Goal: Task Accomplishment & Management: Manage account settings

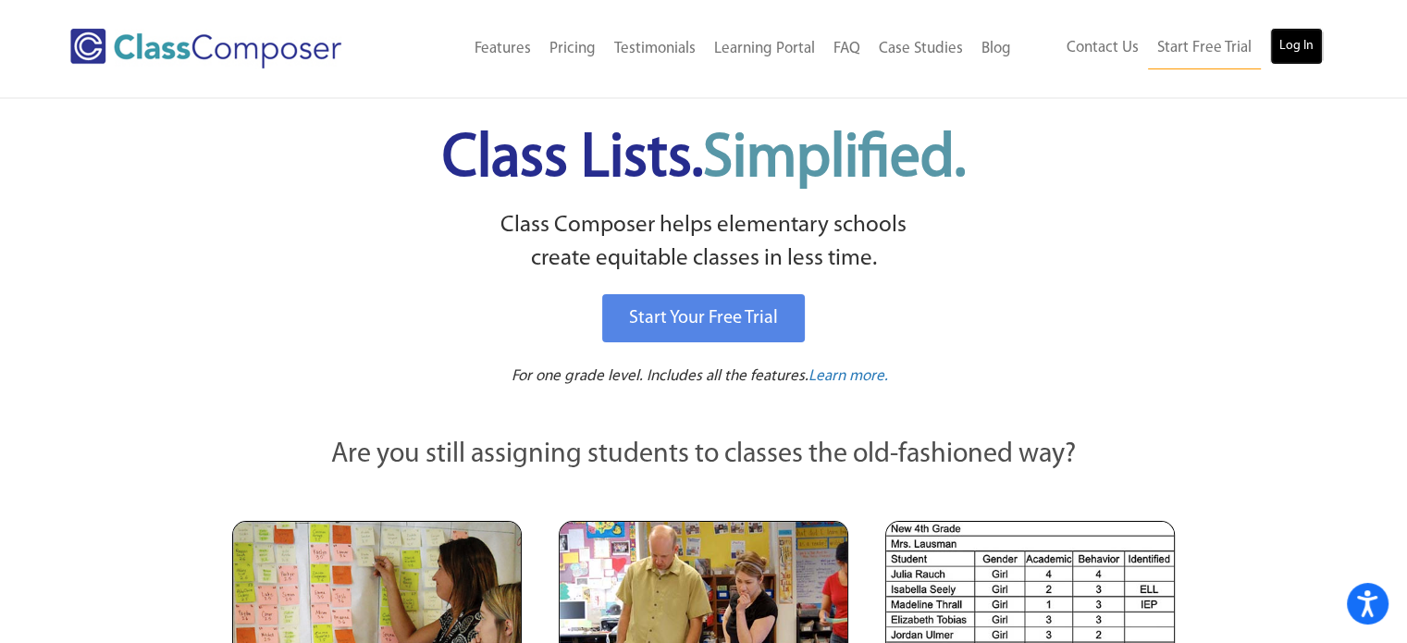
click at [1291, 49] on link "Log In" at bounding box center [1296, 46] width 53 height 37
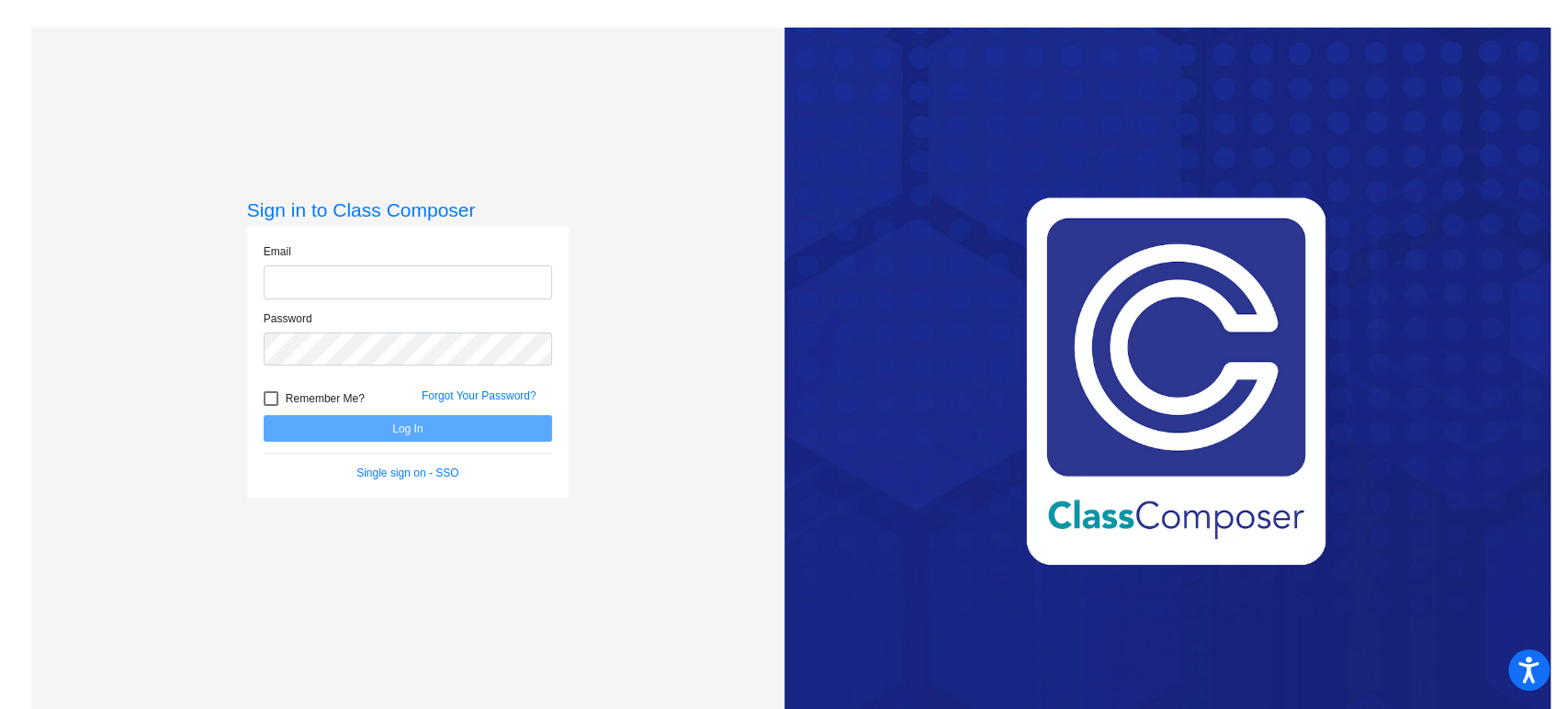
click at [409, 475] on form "Email Password Remember Me? Forgot Your Password? Log In Single sign on - SSO" at bounding box center [408, 362] width 288 height 238
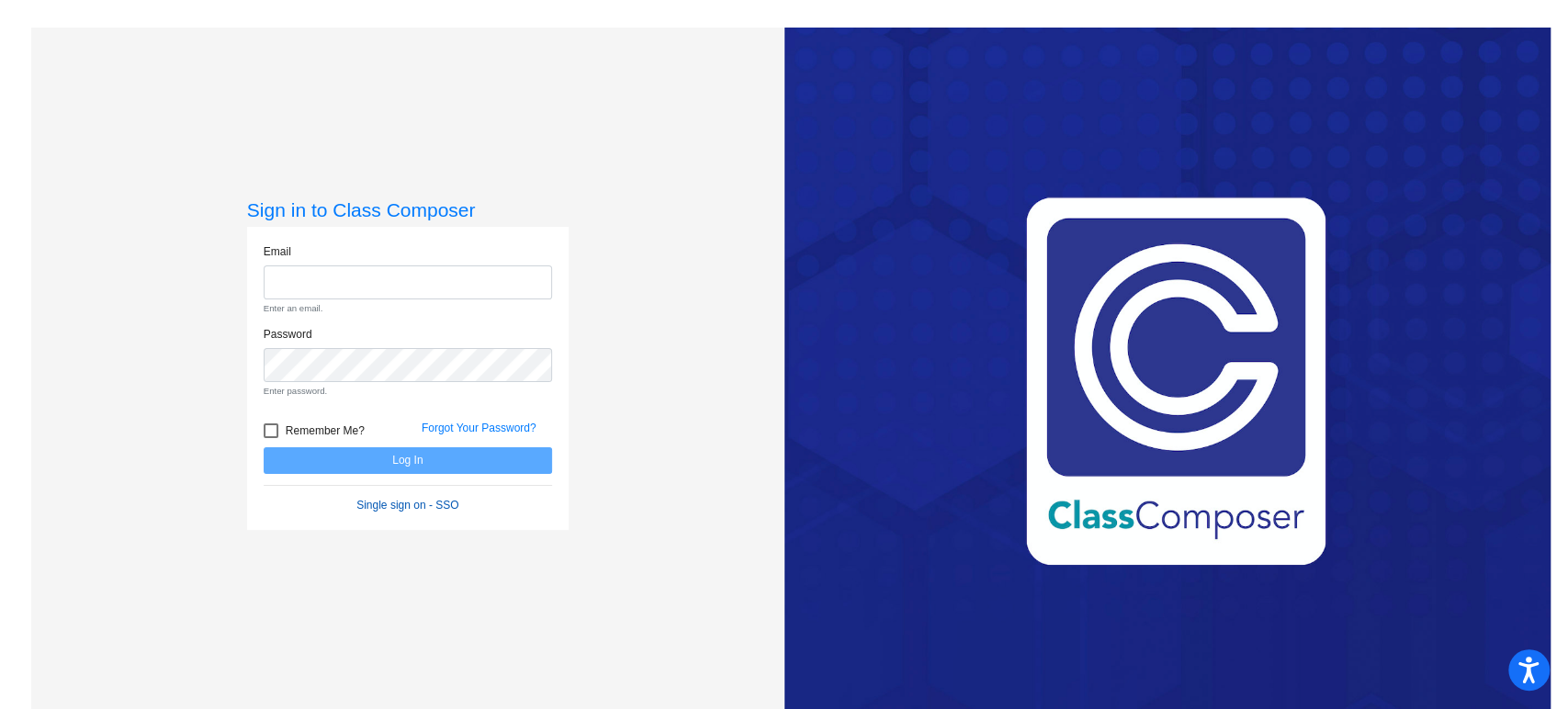
click at [394, 498] on link "Single sign on - SSO" at bounding box center [407, 504] width 102 height 13
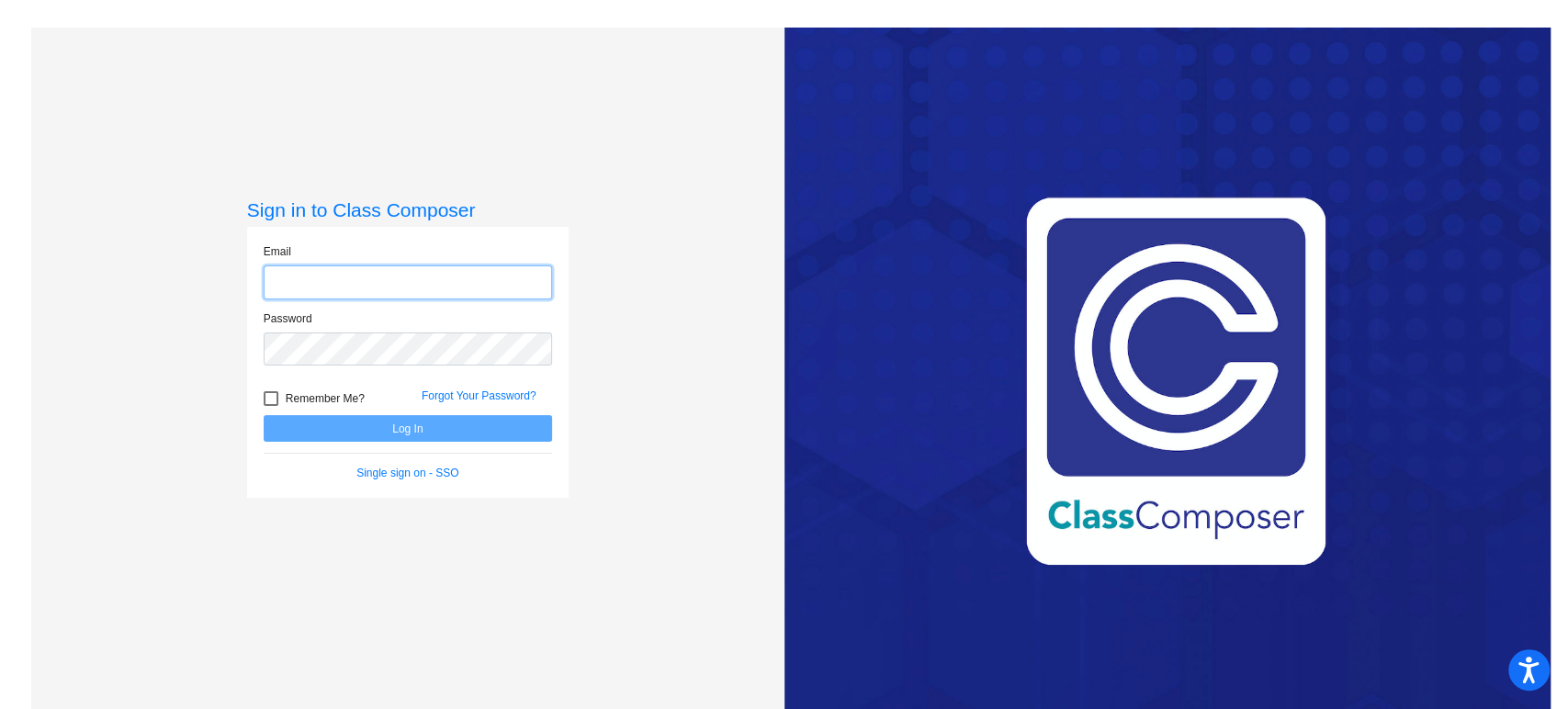
click at [332, 272] on input "email" at bounding box center [408, 282] width 288 height 34
type input "mmorales@w-usd.org"
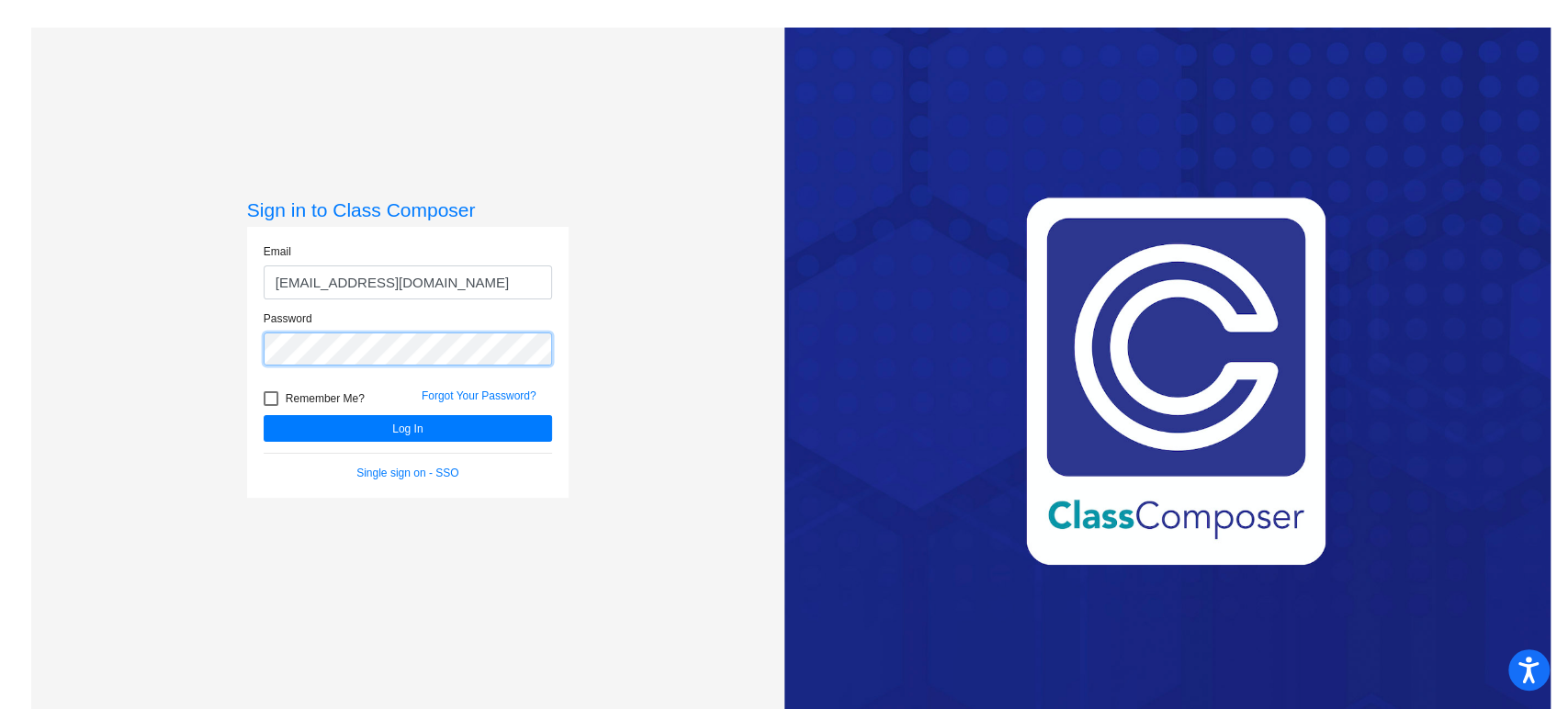
click at [264, 415] on button "Log In" at bounding box center [408, 428] width 288 height 27
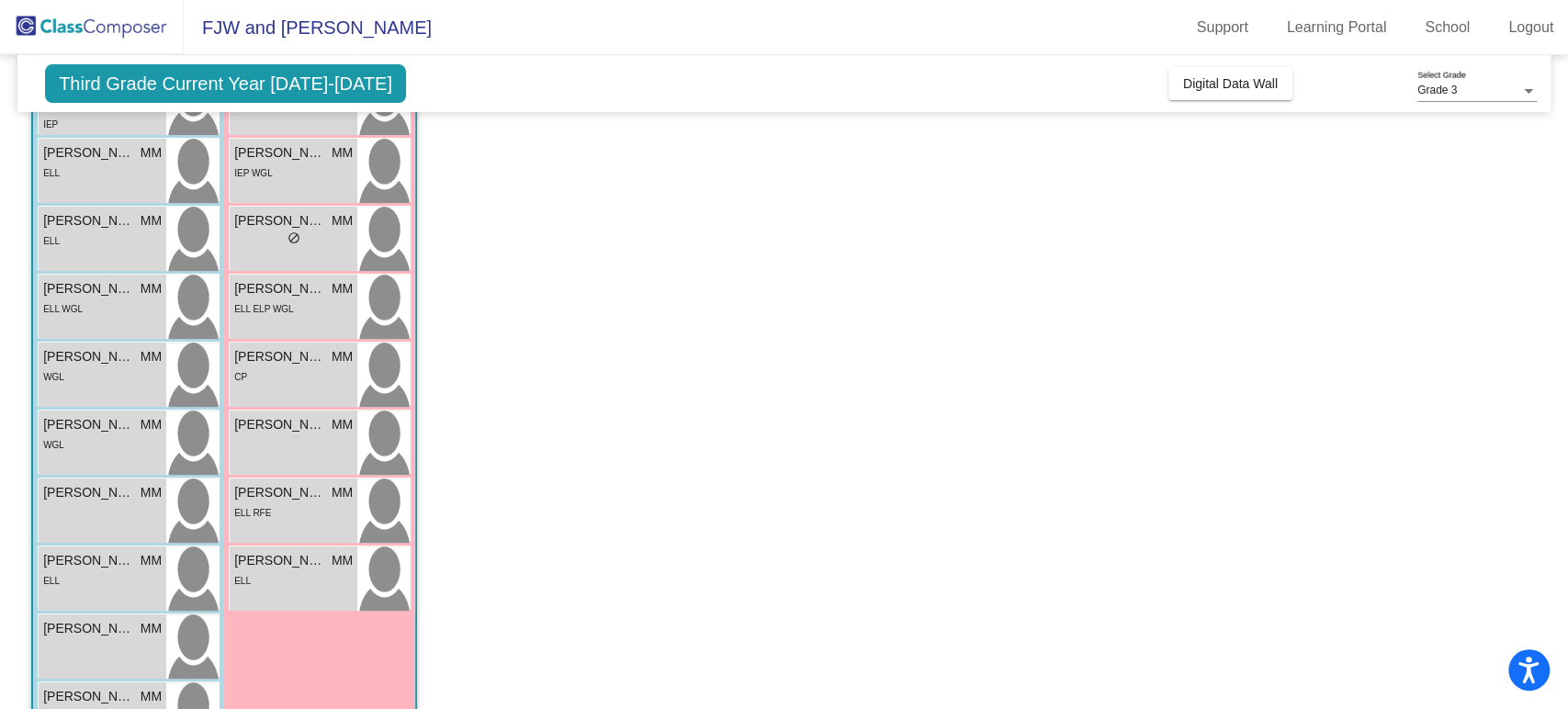
scroll to position [327, 0]
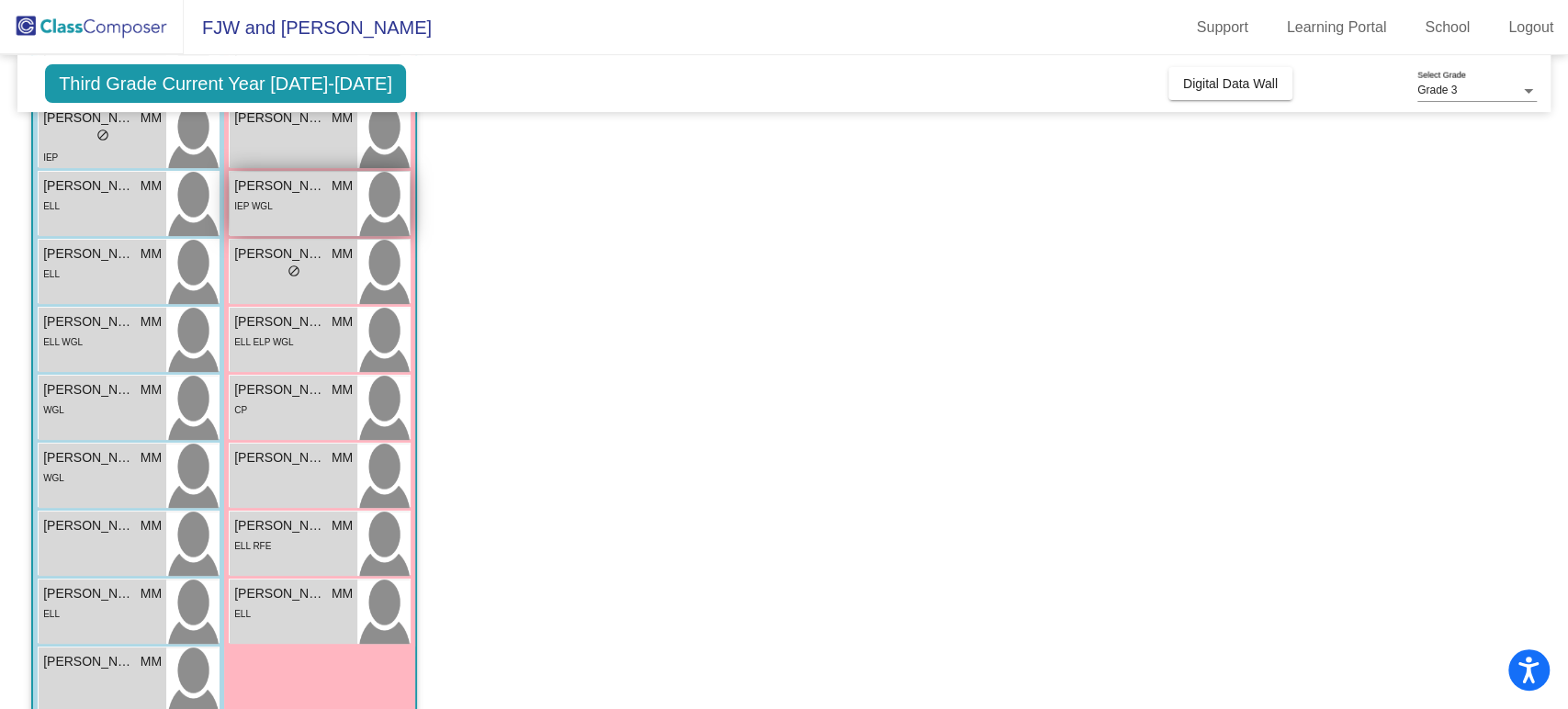
click at [309, 219] on div "Isabella Hernandez Rivera MM lock do_not_disturb_alt IEP WGL" at bounding box center [293, 204] width 128 height 65
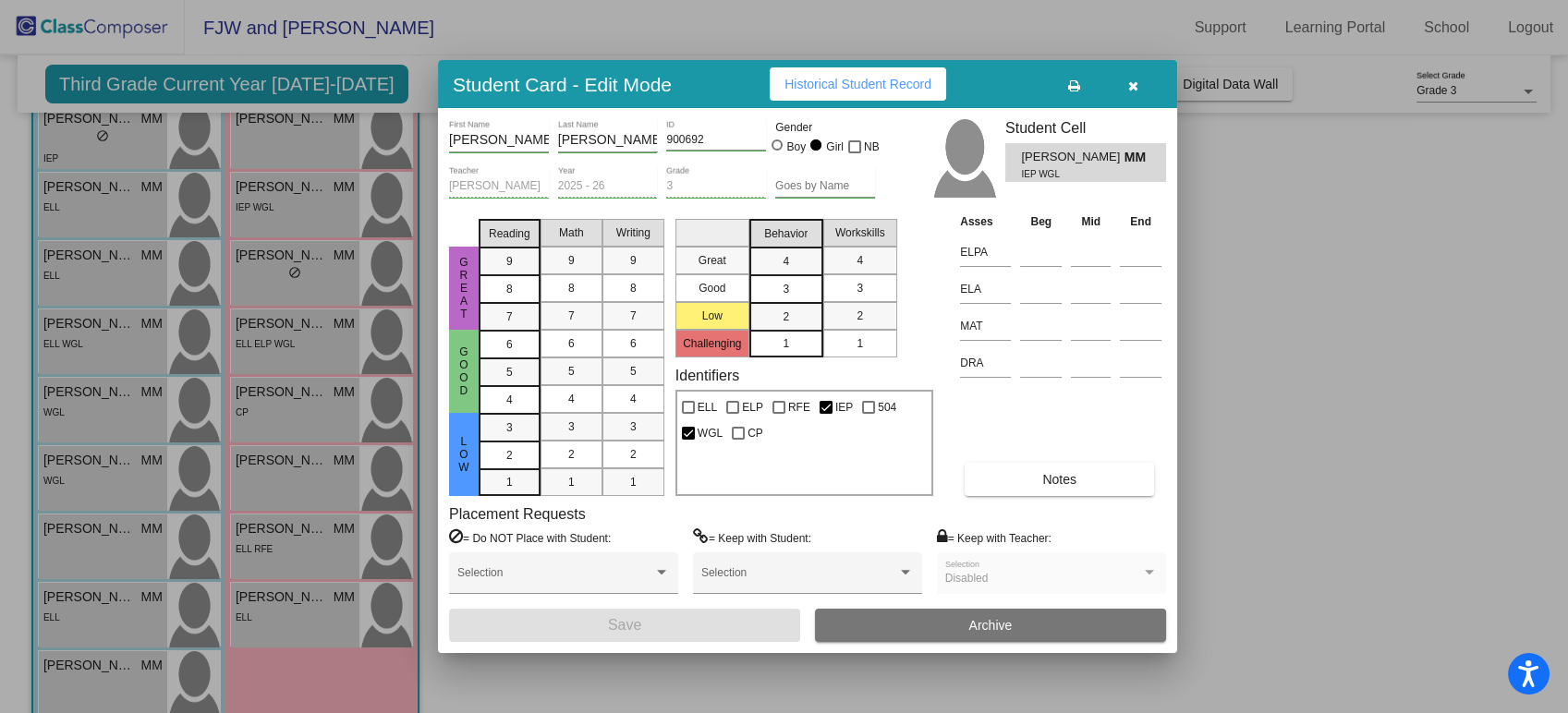
click at [1141, 94] on button "button" at bounding box center [1133, 84] width 59 height 33
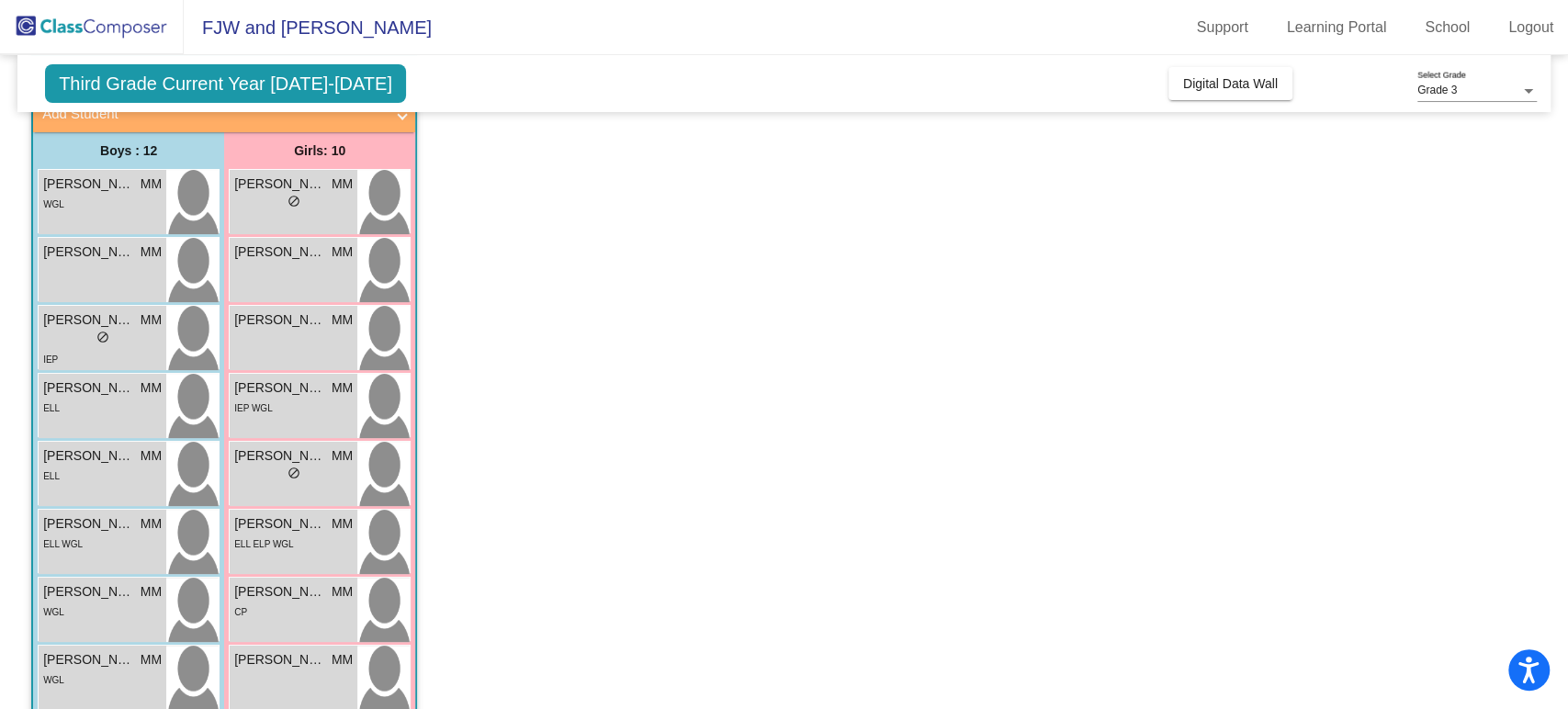
scroll to position [0, 0]
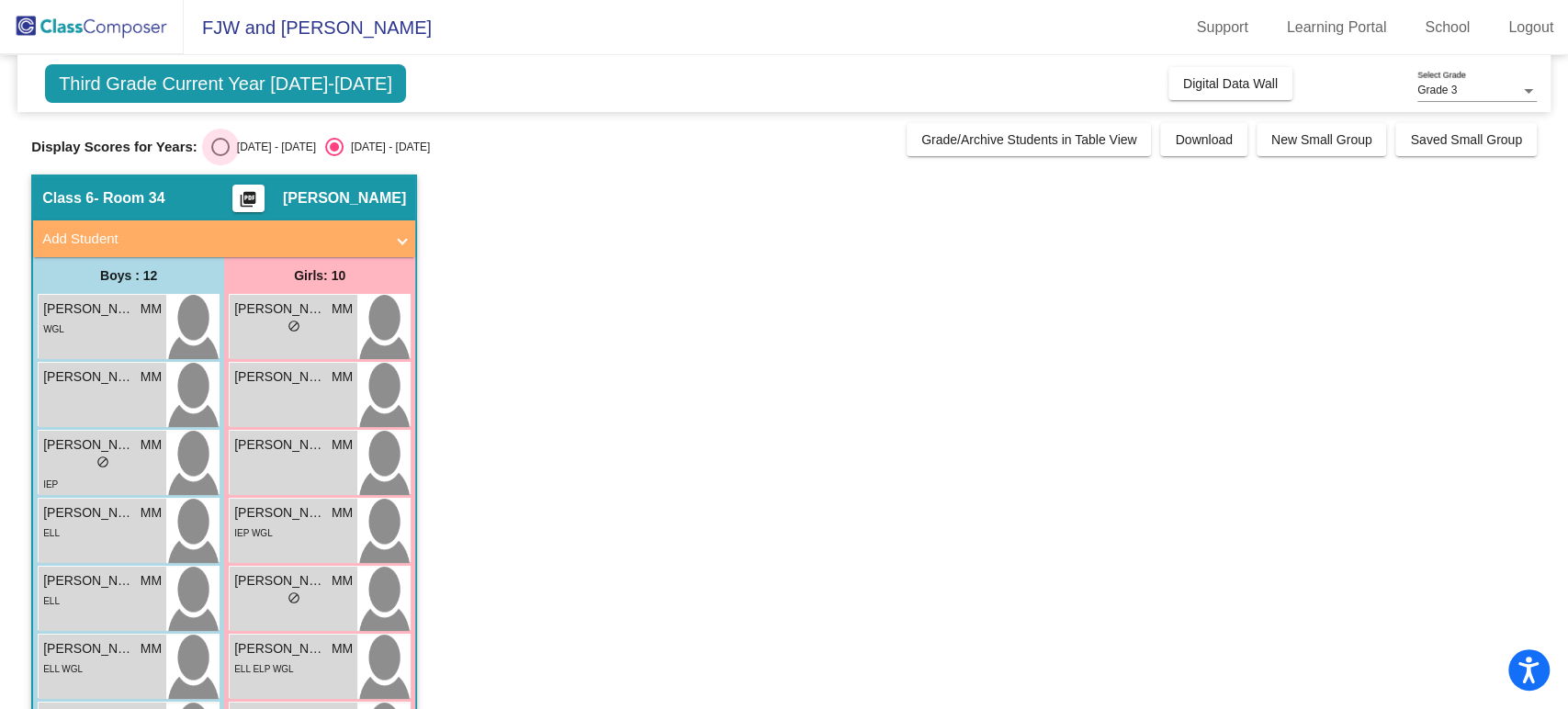
click at [221, 141] on div "Select an option" at bounding box center [220, 147] width 19 height 19
click at [220, 156] on input "2024 - 2025" at bounding box center [219, 156] width 1 height 1
radio input "true"
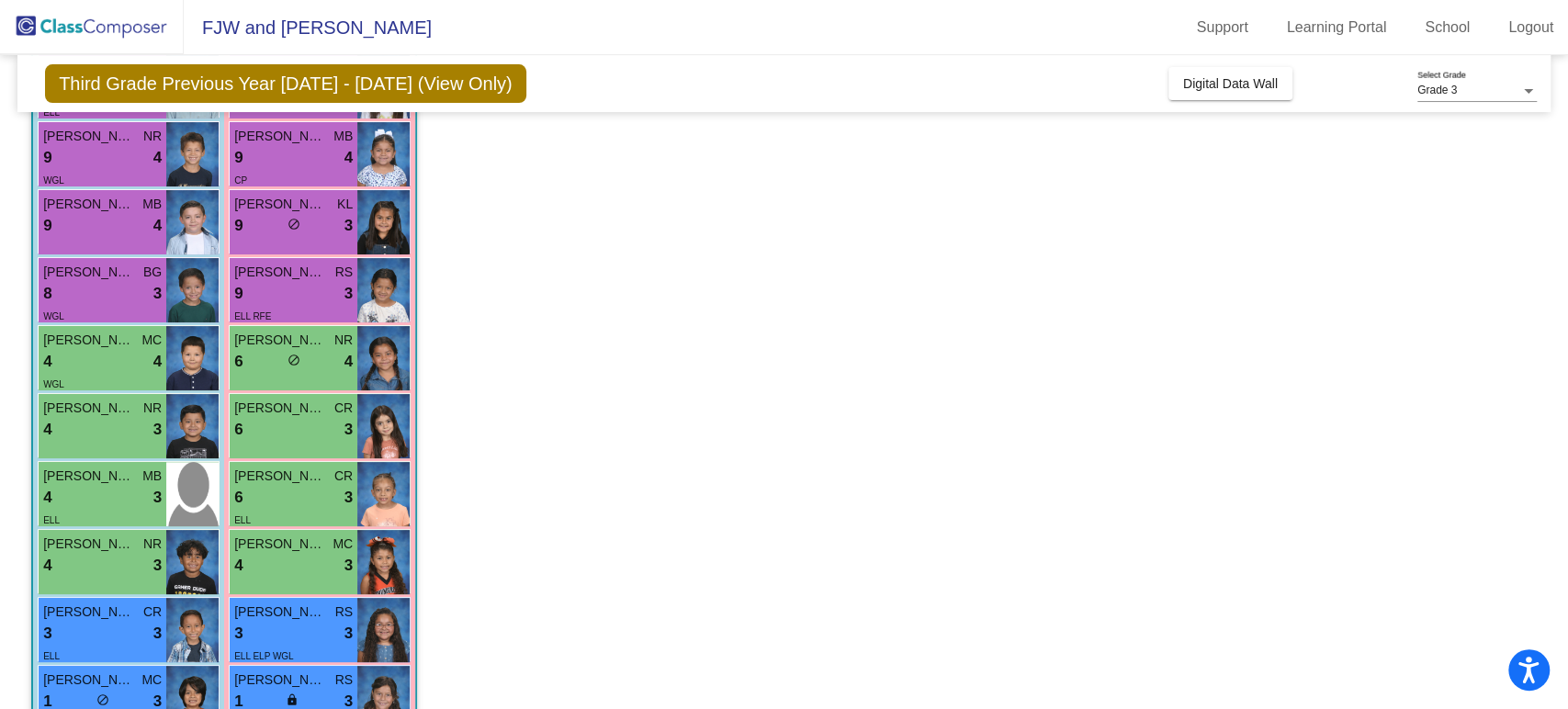
scroll to position [306, 0]
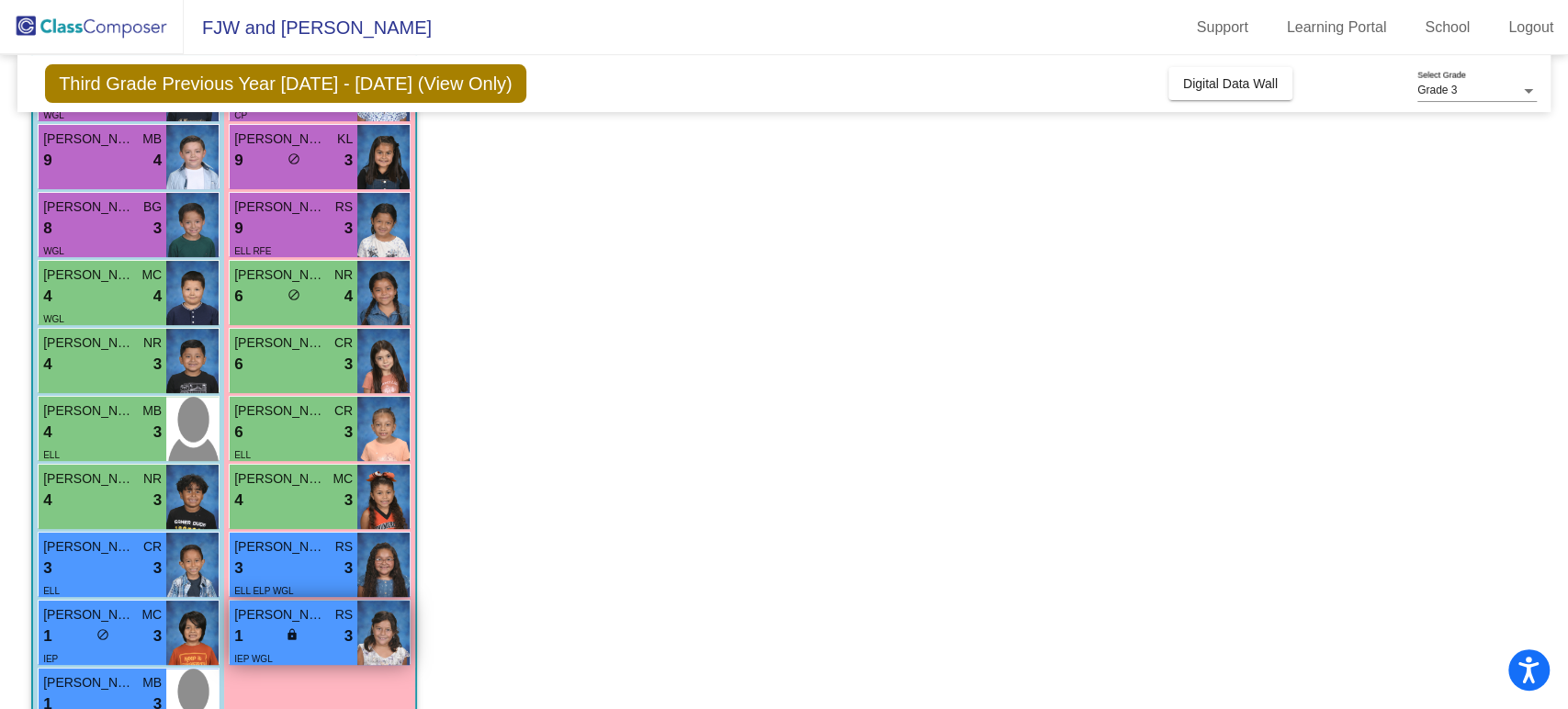
click at [340, 628] on div "1 lock do_not_disturb_alt 3" at bounding box center [293, 637] width 118 height 24
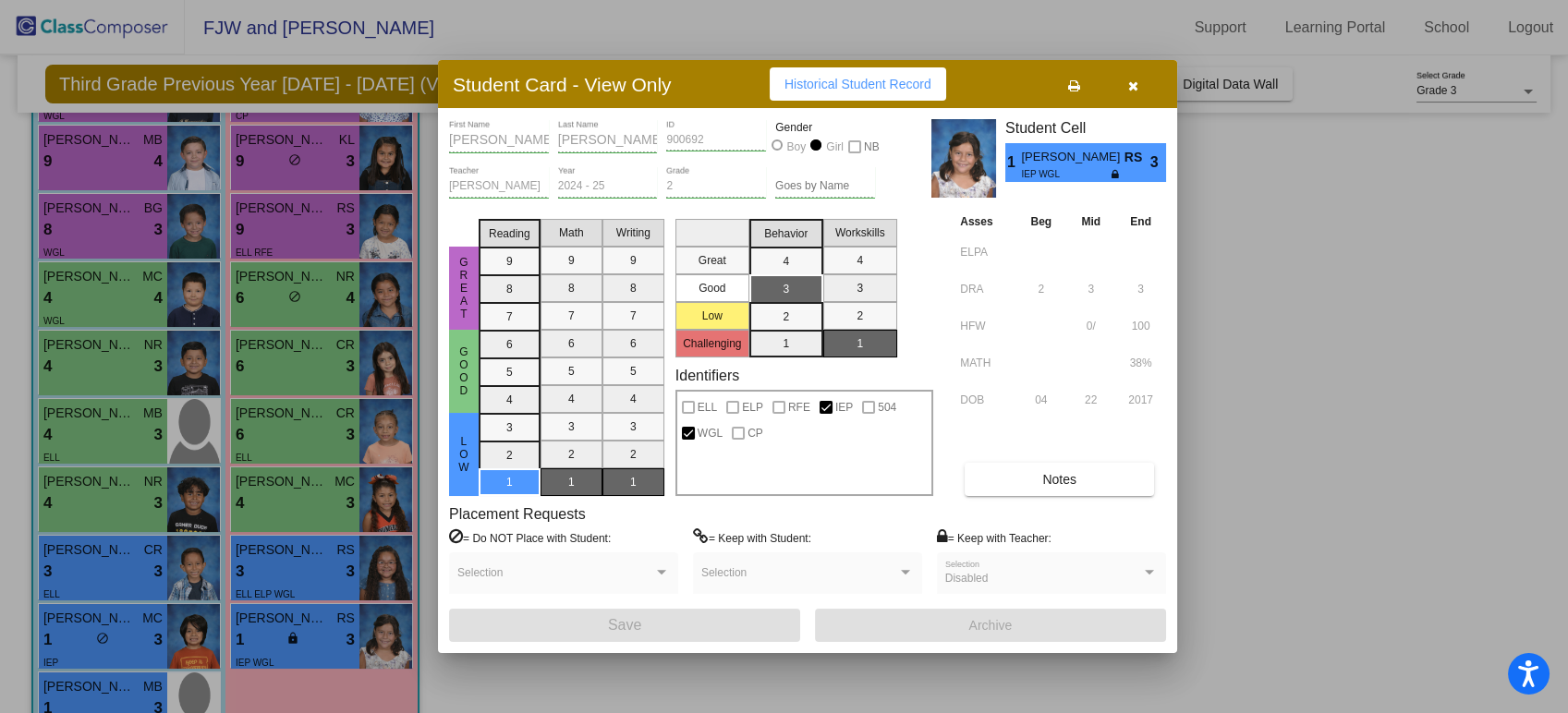
click at [1458, 410] on div at bounding box center [784, 356] width 1568 height 713
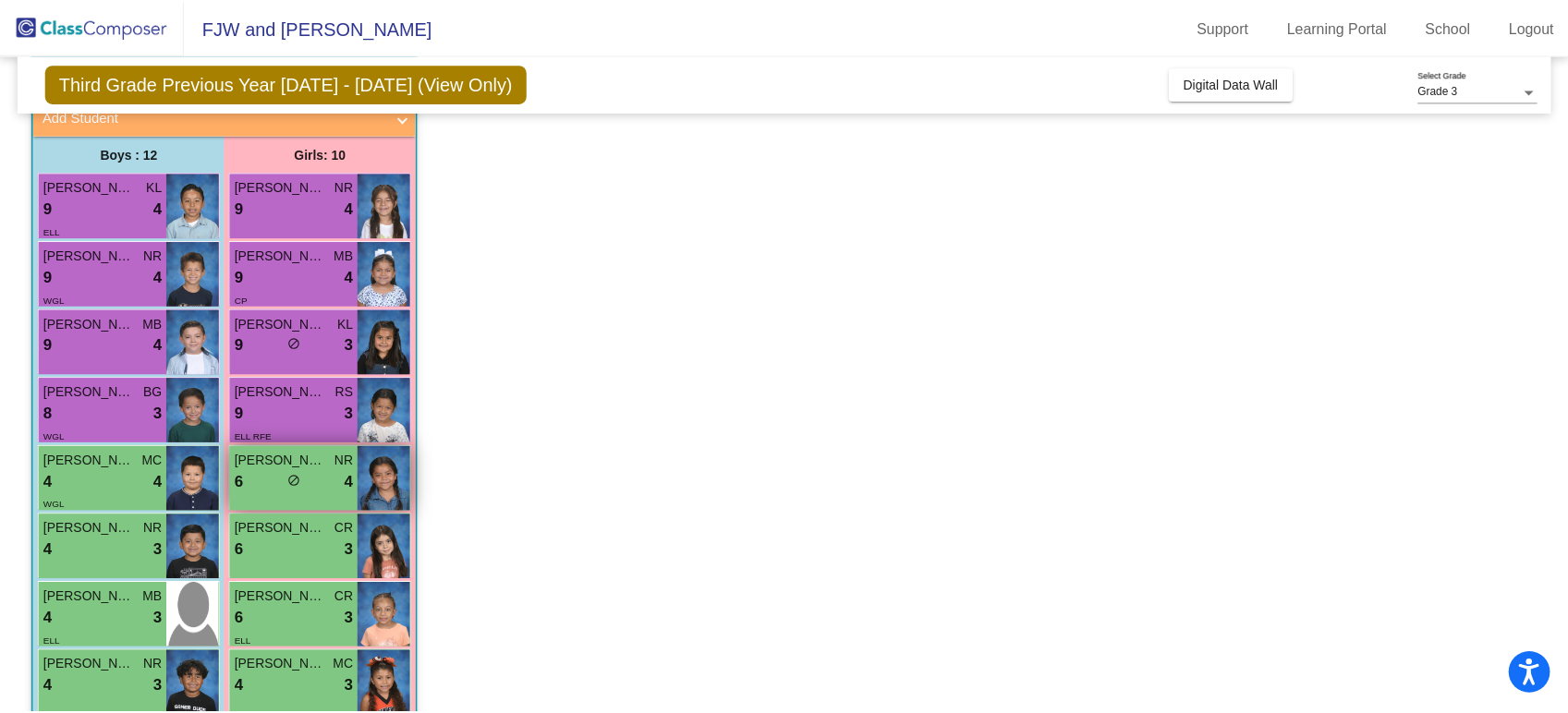
scroll to position [430, 0]
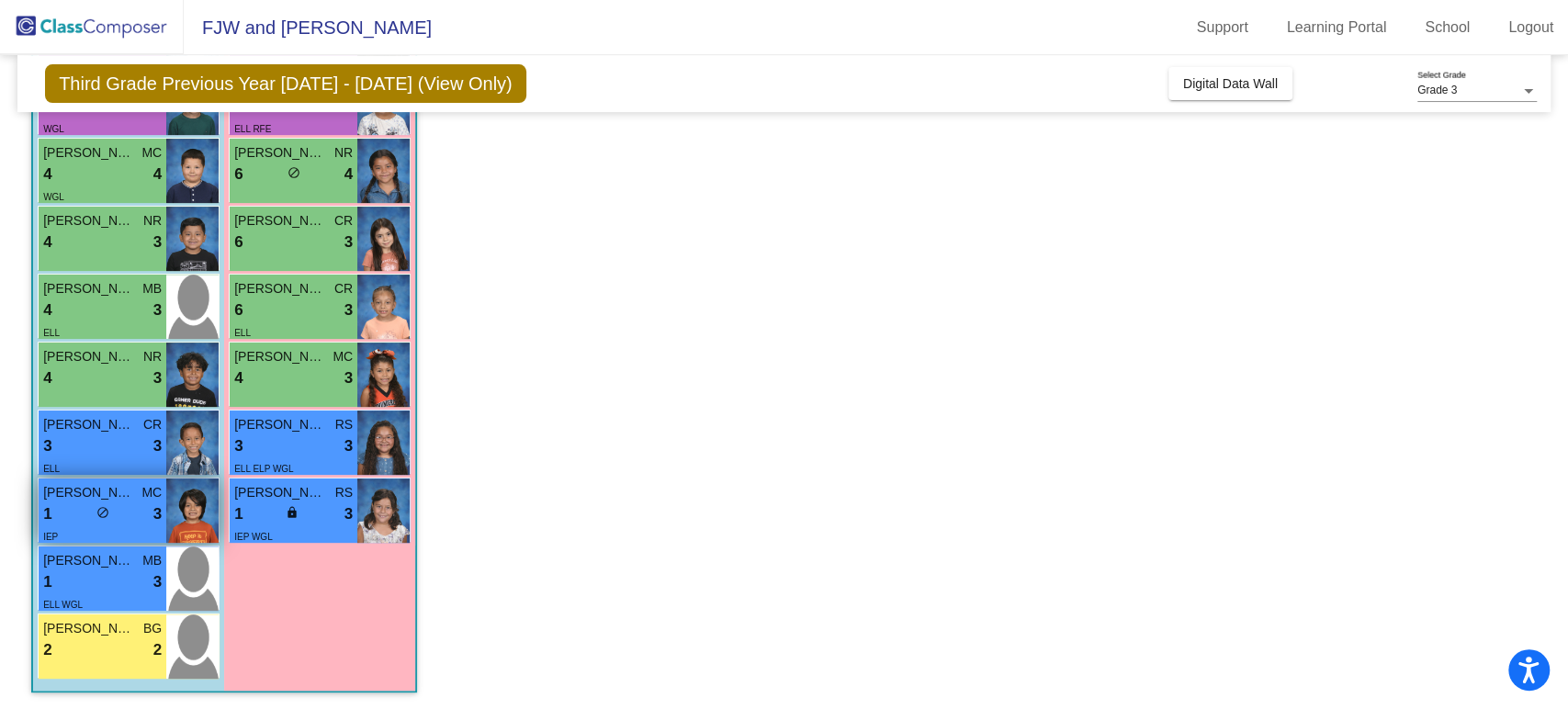
click at [70, 518] on div "1 lock do_not_disturb_alt 3" at bounding box center [101, 514] width 118 height 24
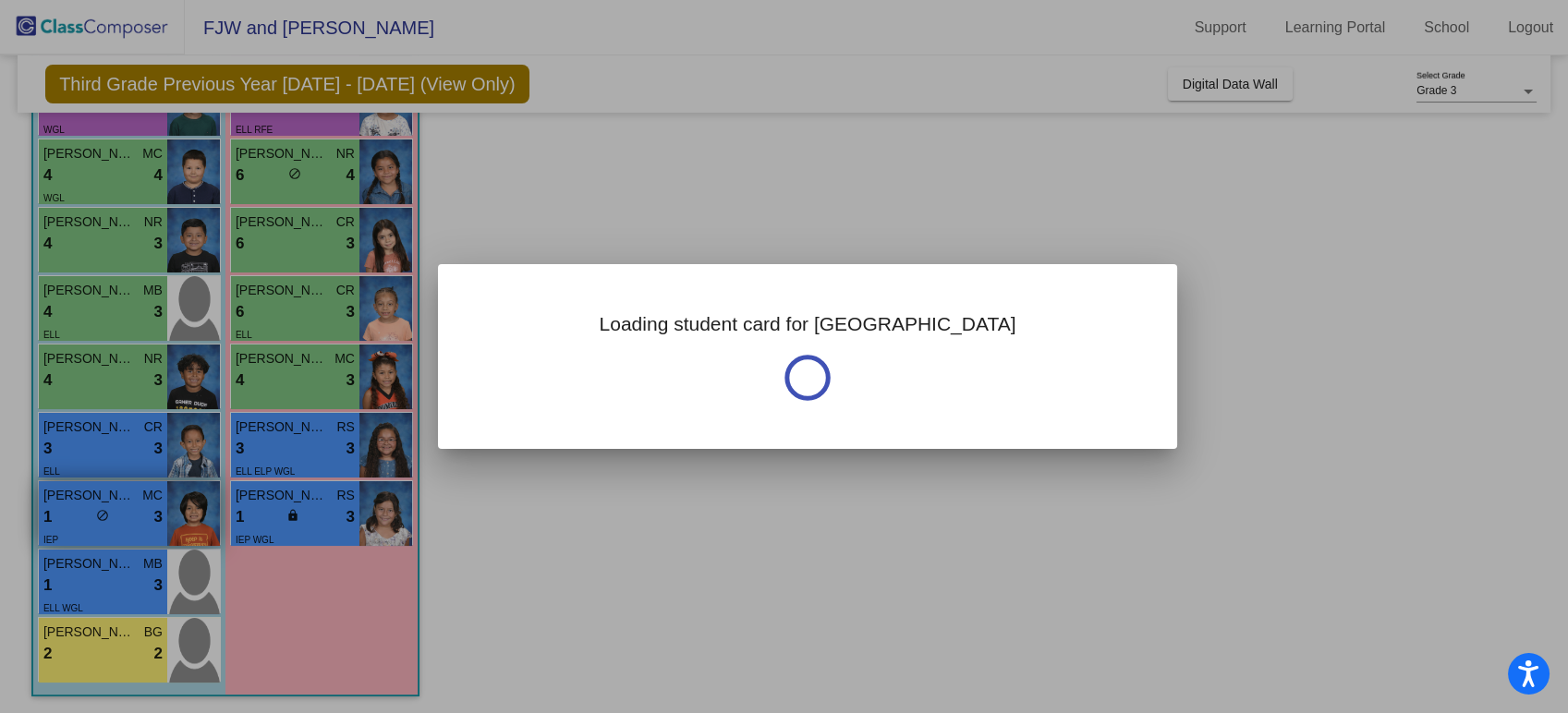
click at [70, 521] on div at bounding box center [784, 356] width 1568 height 713
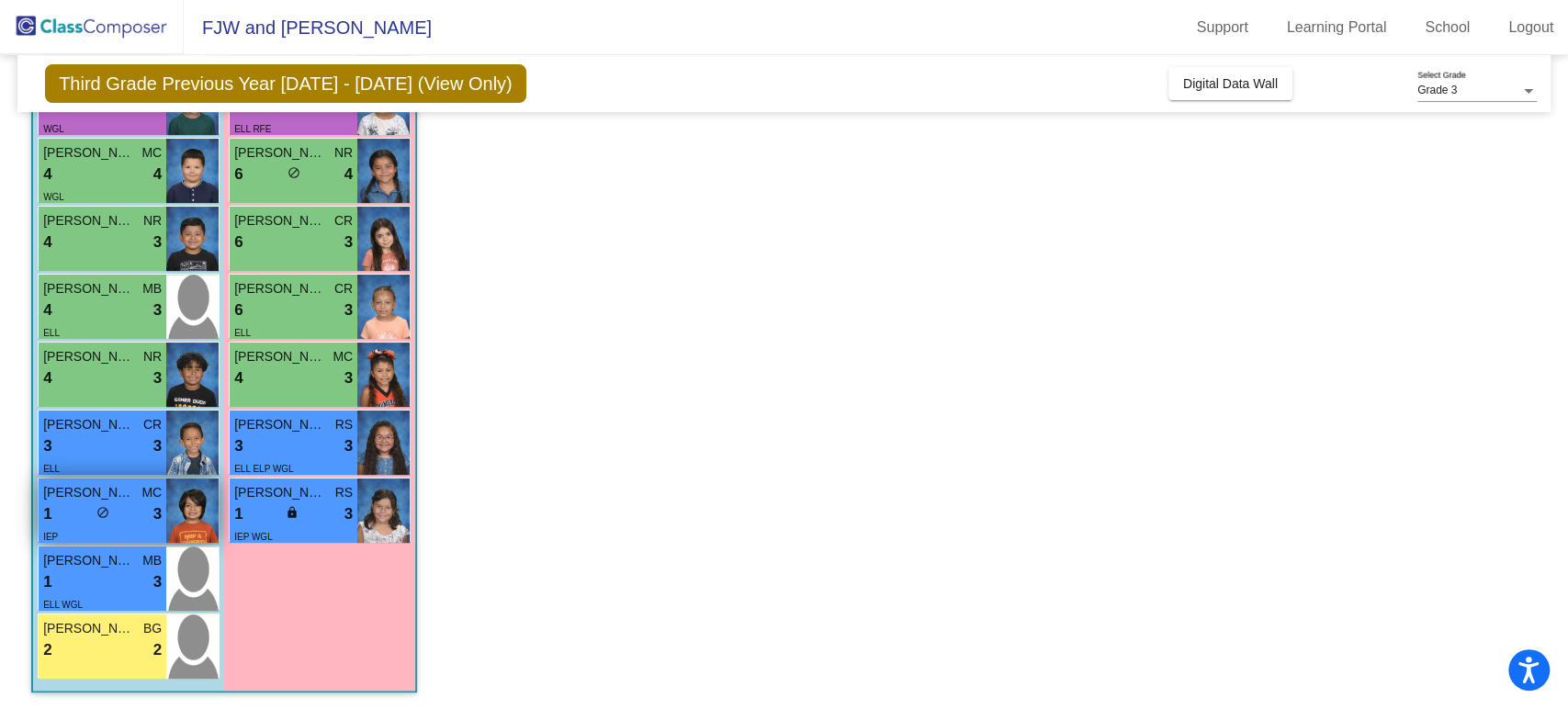
click at [166, 525] on img at bounding box center [192, 510] width 53 height 65
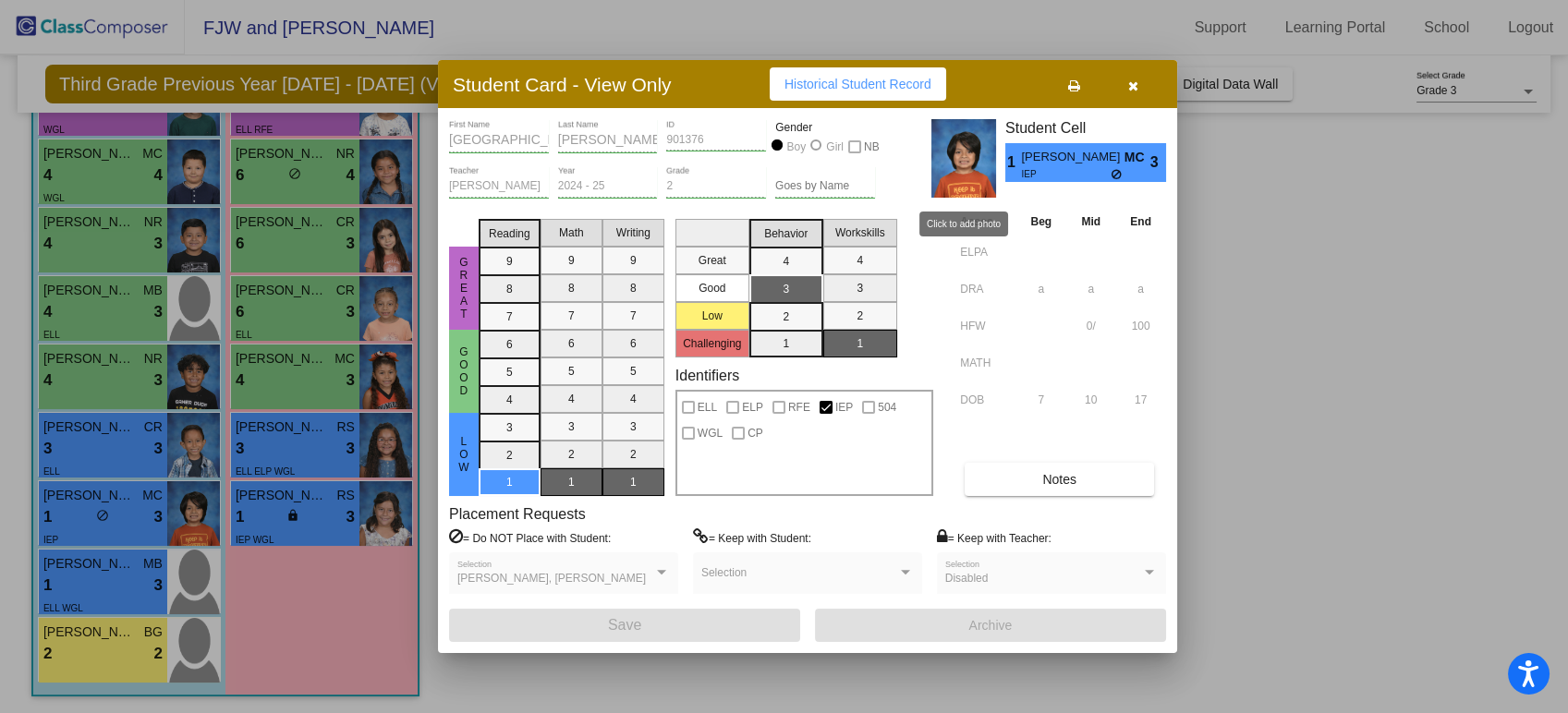
click at [948, 167] on img at bounding box center [963, 158] width 65 height 79
click at [1080, 485] on button "Notes" at bounding box center [1060, 478] width 190 height 33
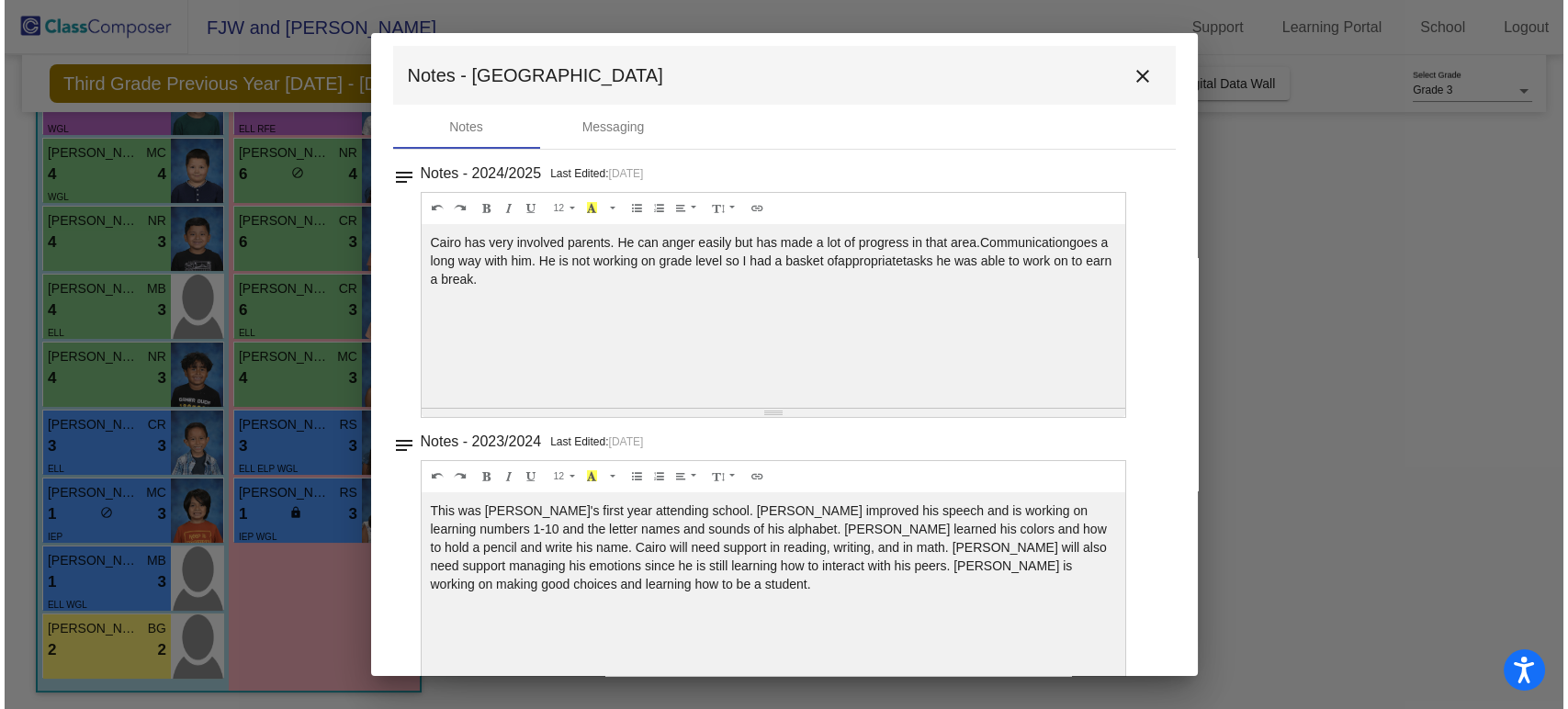
scroll to position [39, 0]
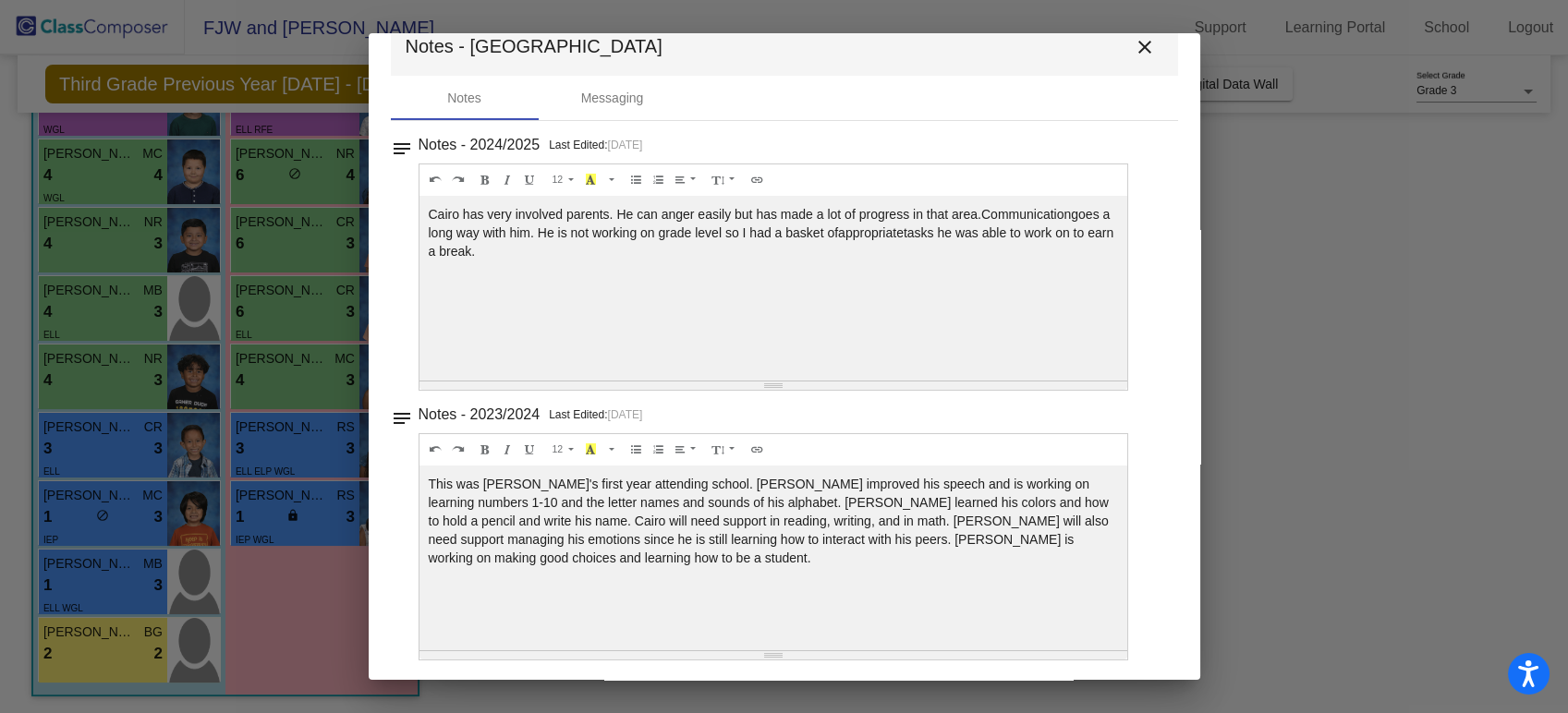
click at [1134, 48] on mat-icon "close" at bounding box center [1145, 47] width 22 height 22
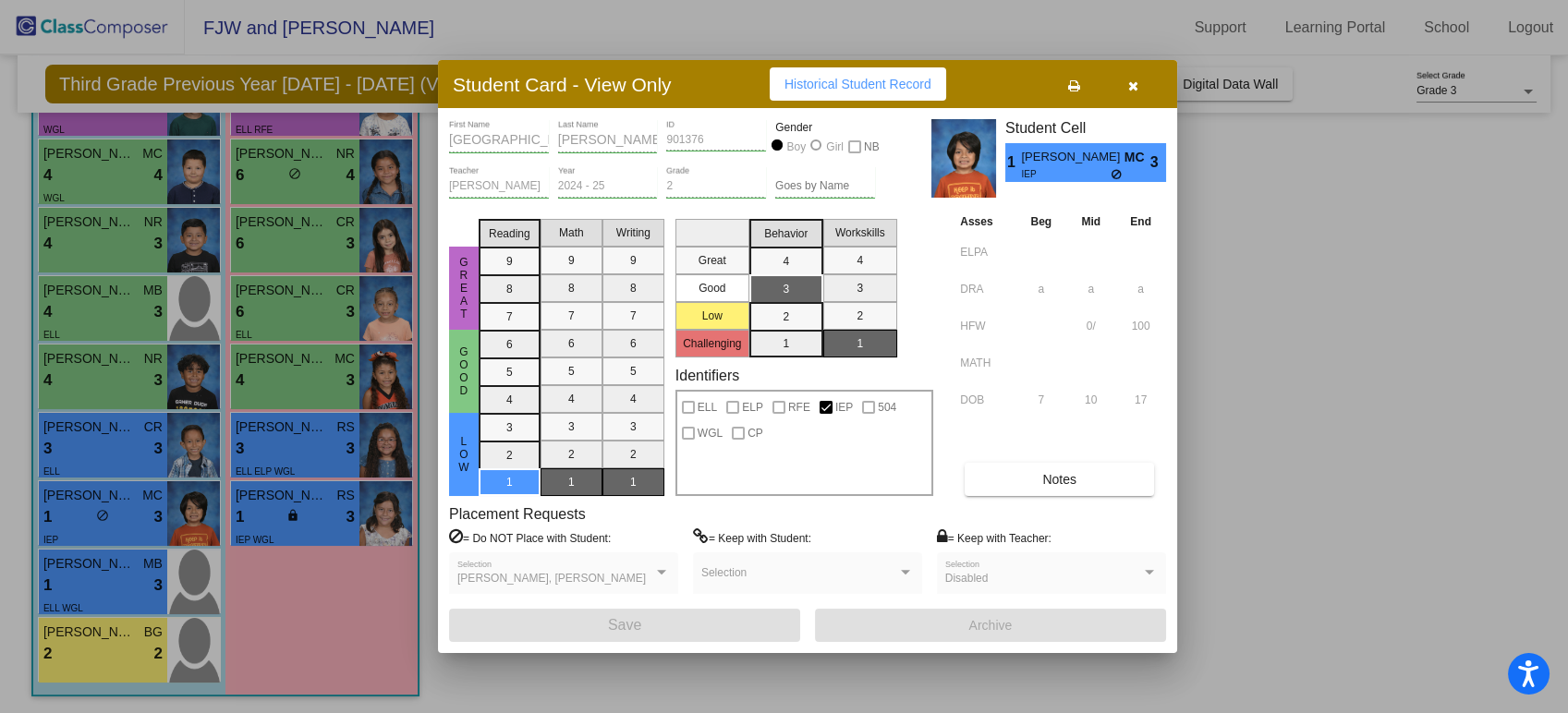
click at [310, 638] on div at bounding box center [784, 356] width 1568 height 713
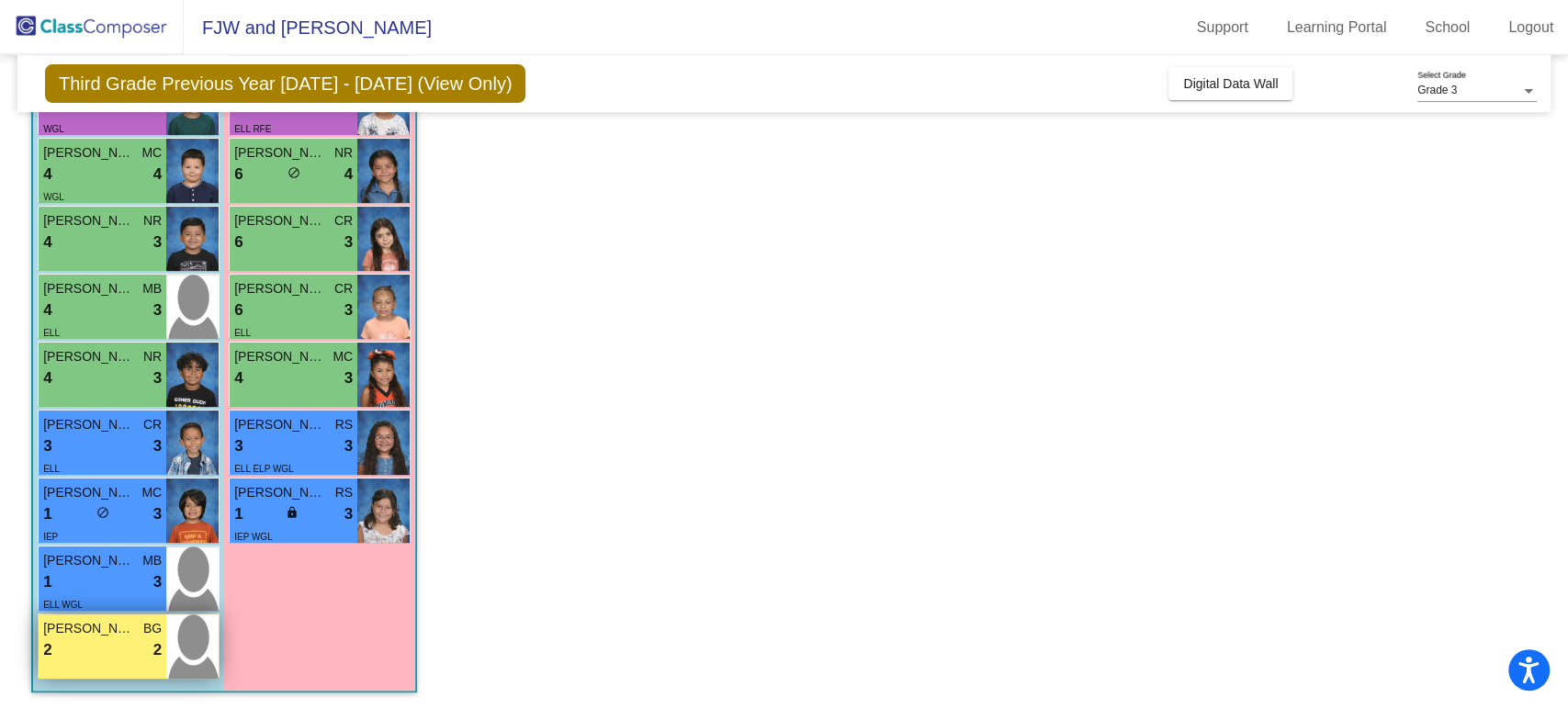
click at [136, 632] on div "Lorenzo Gallegos BG" at bounding box center [101, 629] width 118 height 19
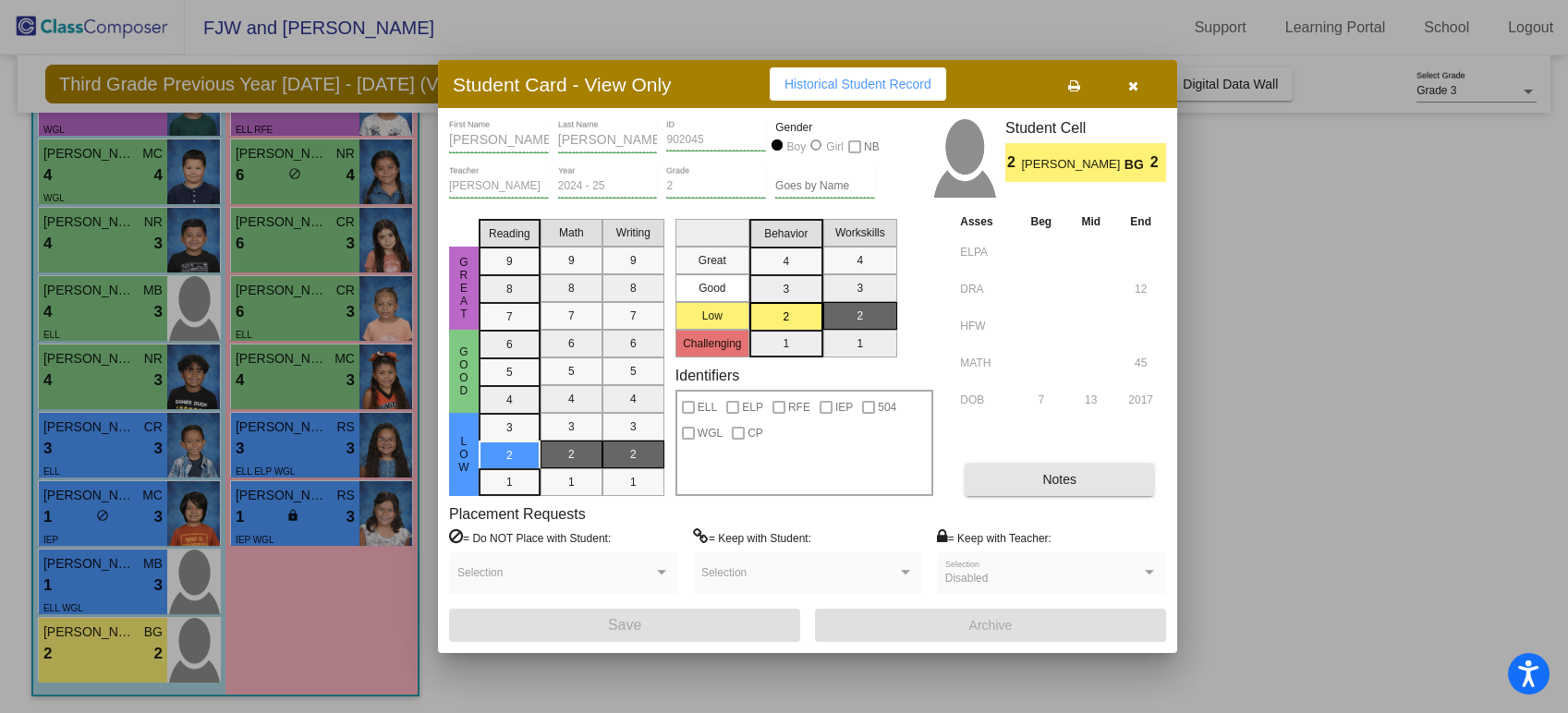
click at [1058, 491] on button "Notes" at bounding box center [1060, 478] width 190 height 33
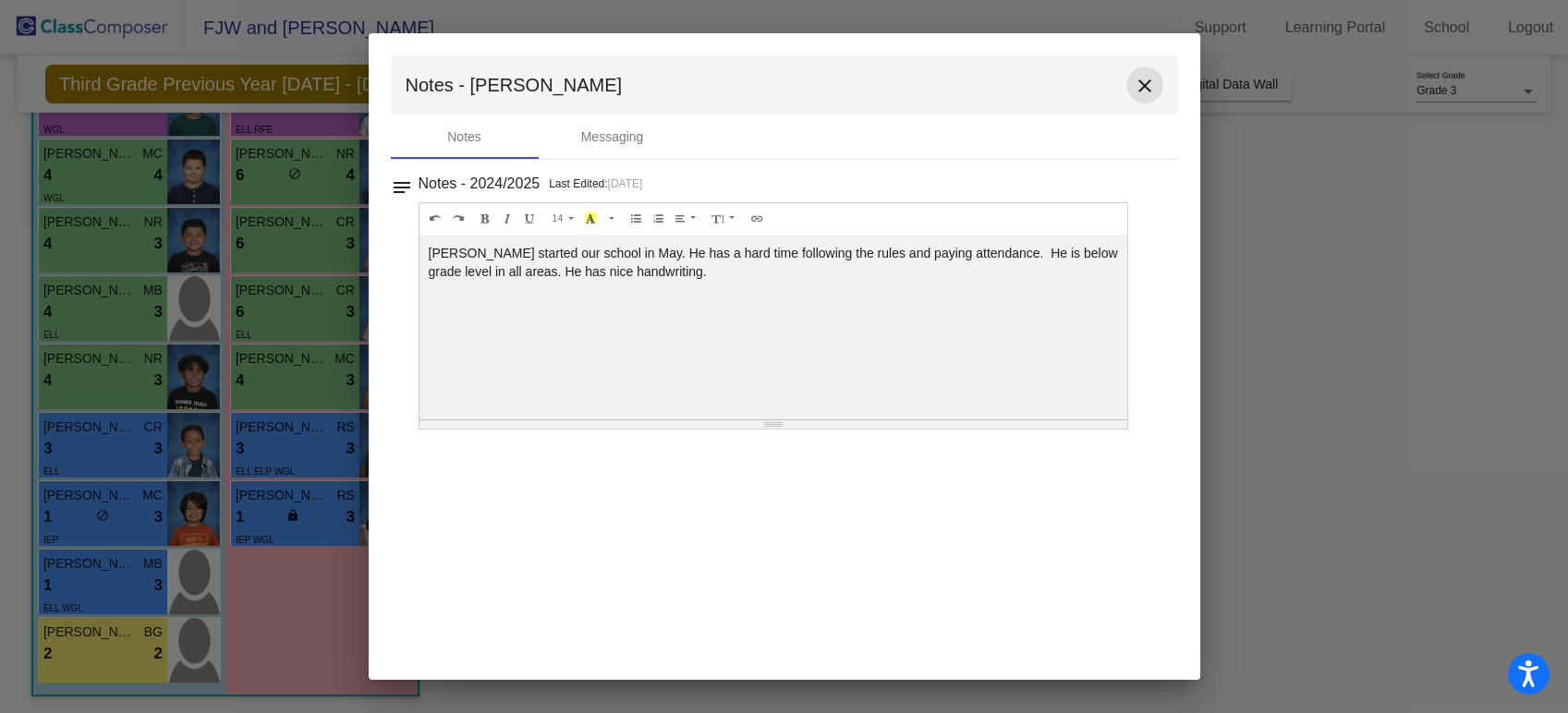
click at [1147, 92] on mat-icon "close" at bounding box center [1145, 86] width 22 height 22
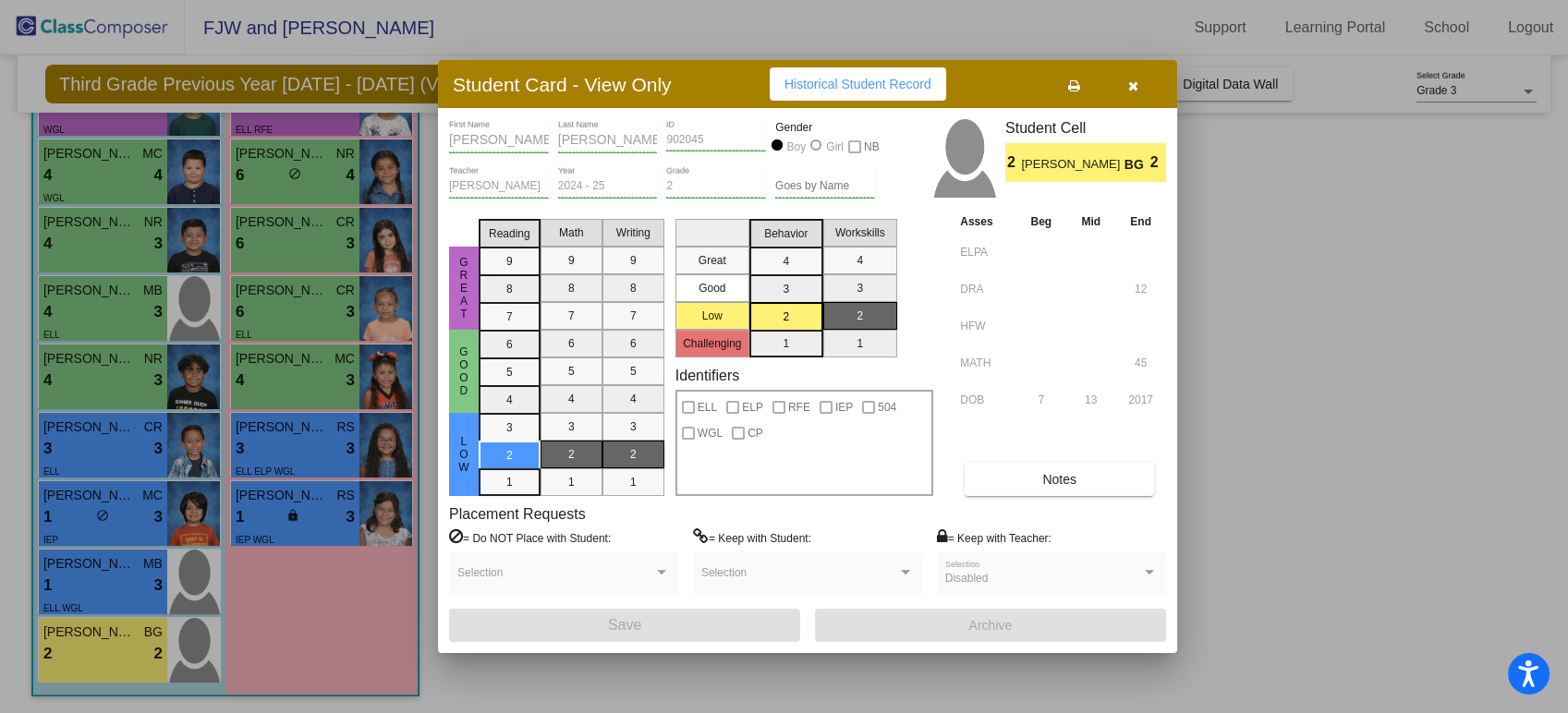
click at [1126, 78] on button "button" at bounding box center [1133, 84] width 59 height 33
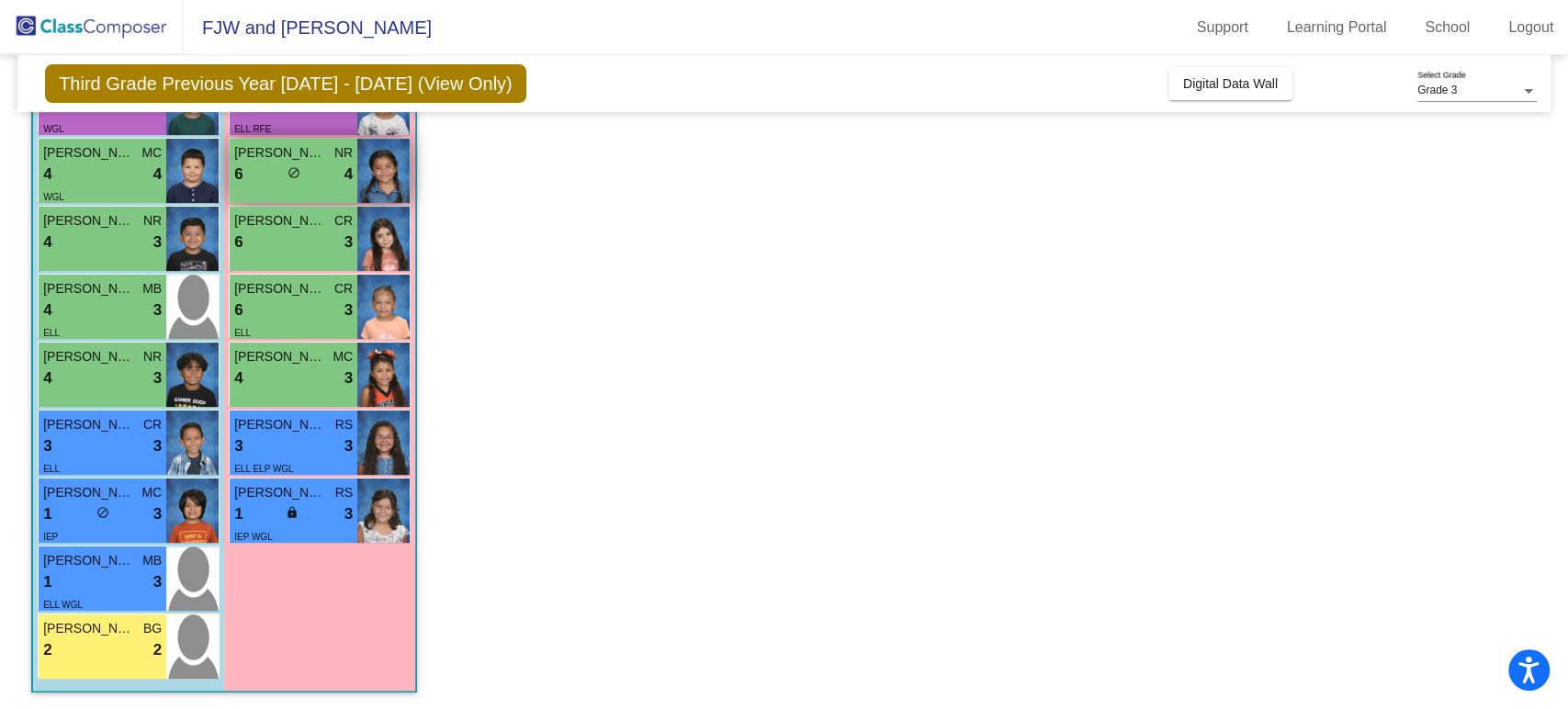
click at [379, 173] on img at bounding box center [383, 171] width 53 height 65
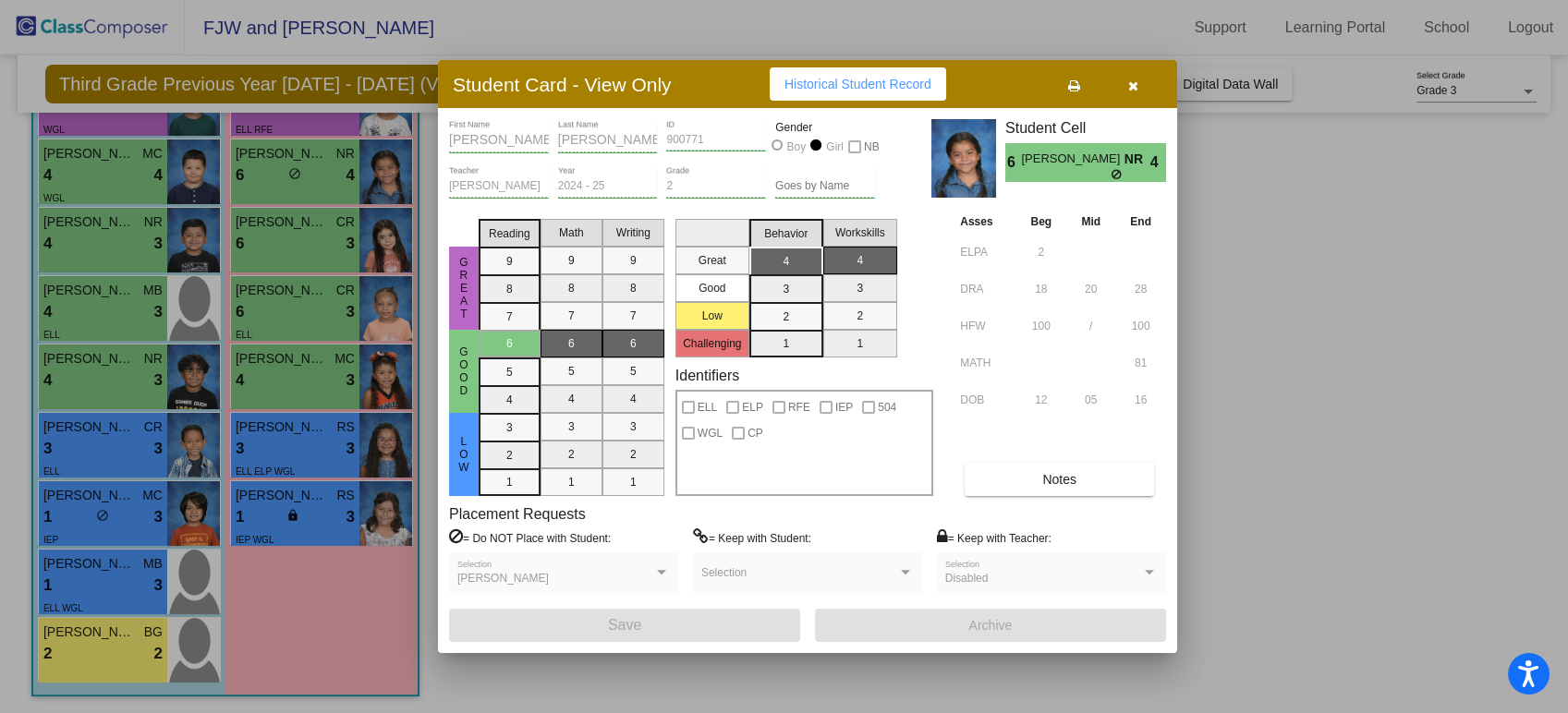
click at [1139, 88] on button "button" at bounding box center [1133, 84] width 59 height 33
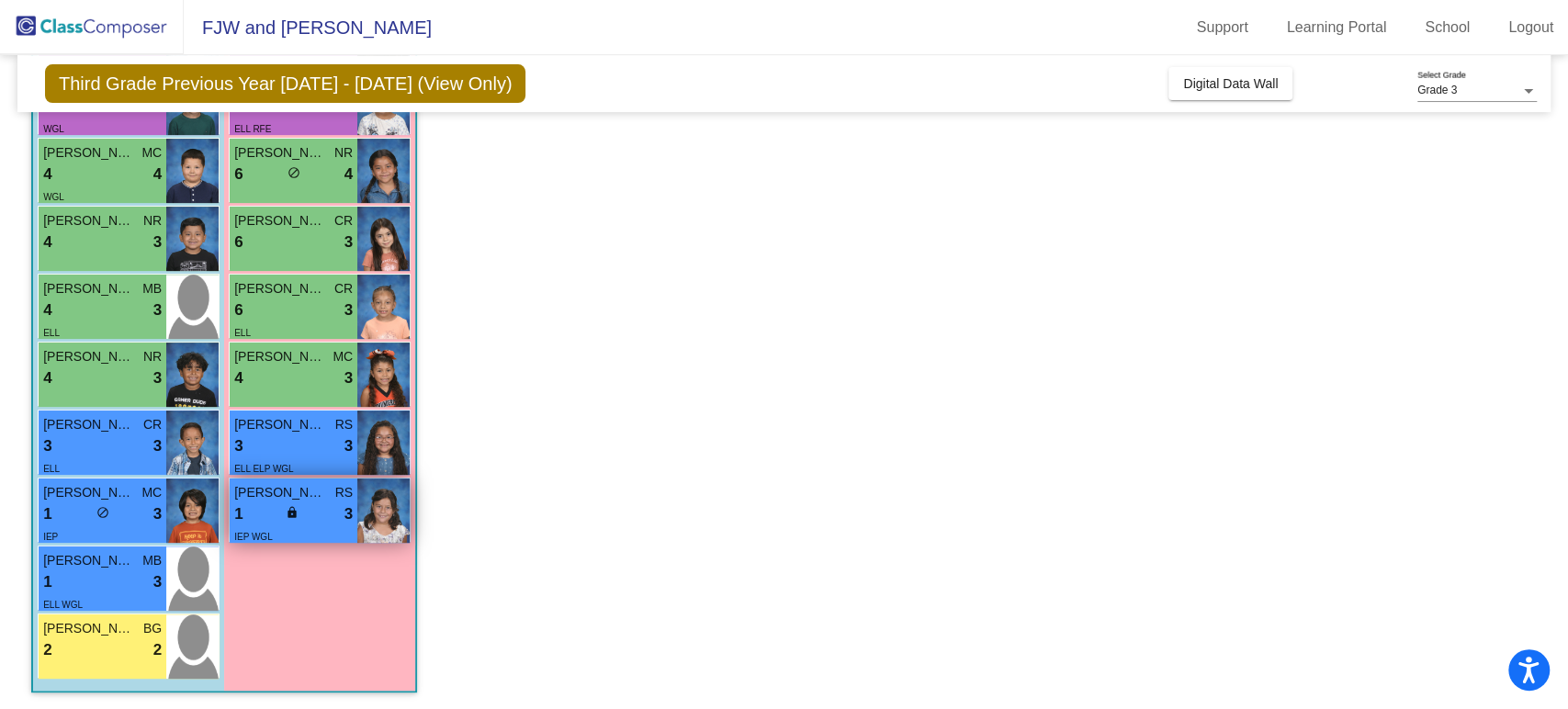
click at [251, 514] on div "1 lock do_not_disturb_alt 3" at bounding box center [293, 514] width 118 height 24
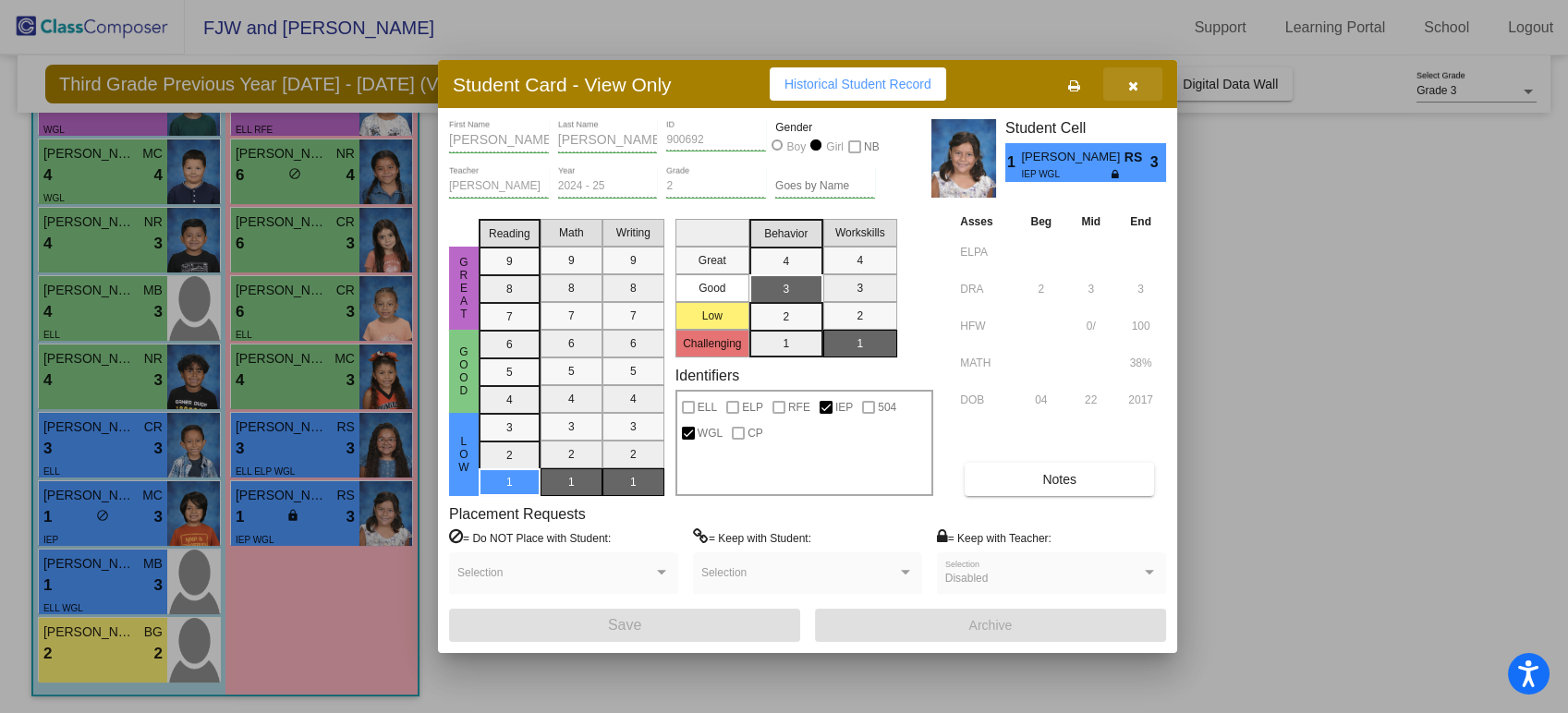
click at [1131, 82] on icon "button" at bounding box center [1134, 86] width 10 height 13
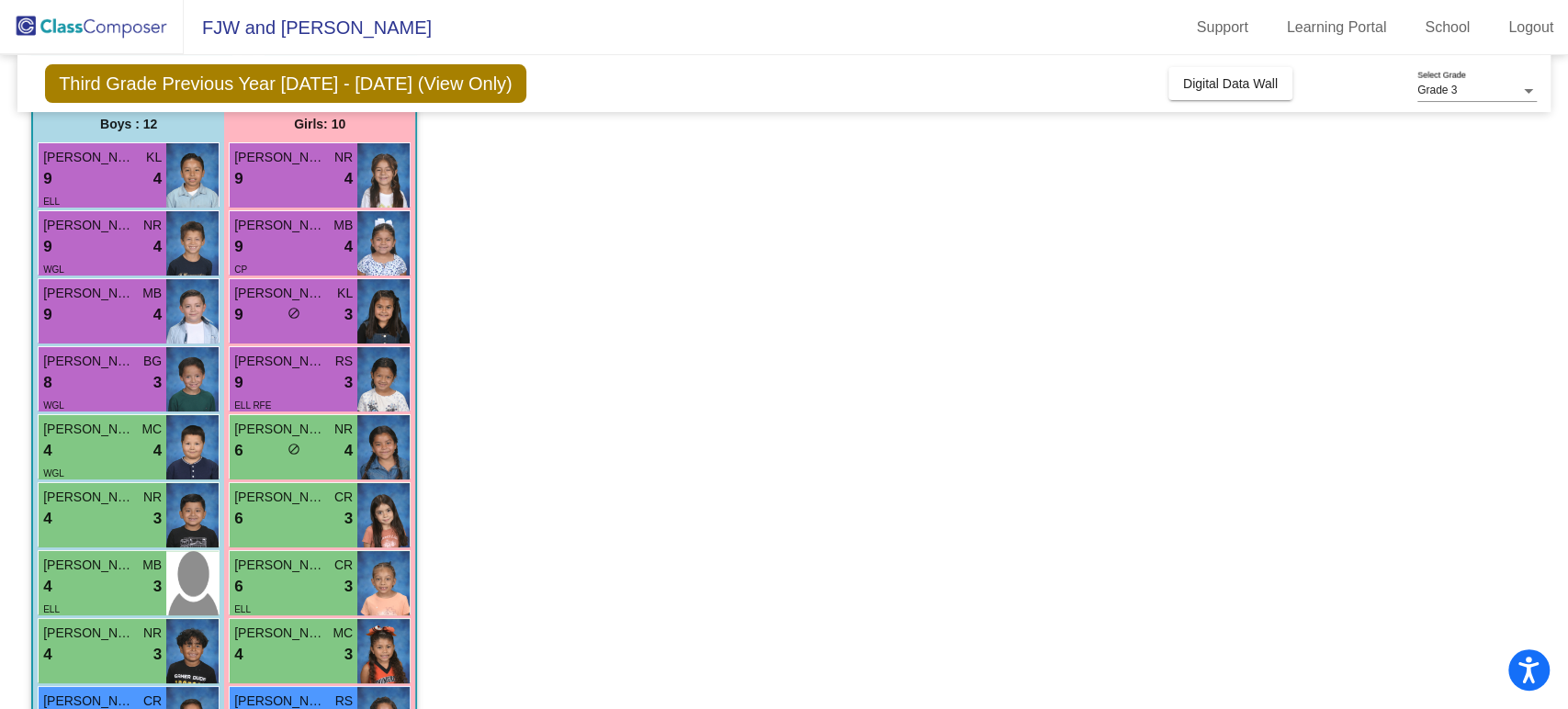
scroll to position [122, 0]
